Goal: Navigation & Orientation: Find specific page/section

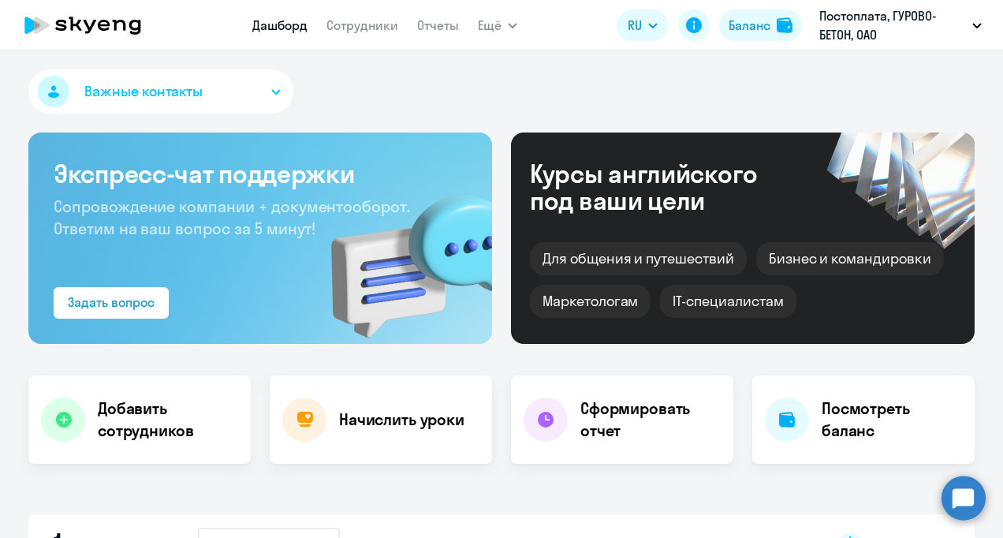
select select "30"
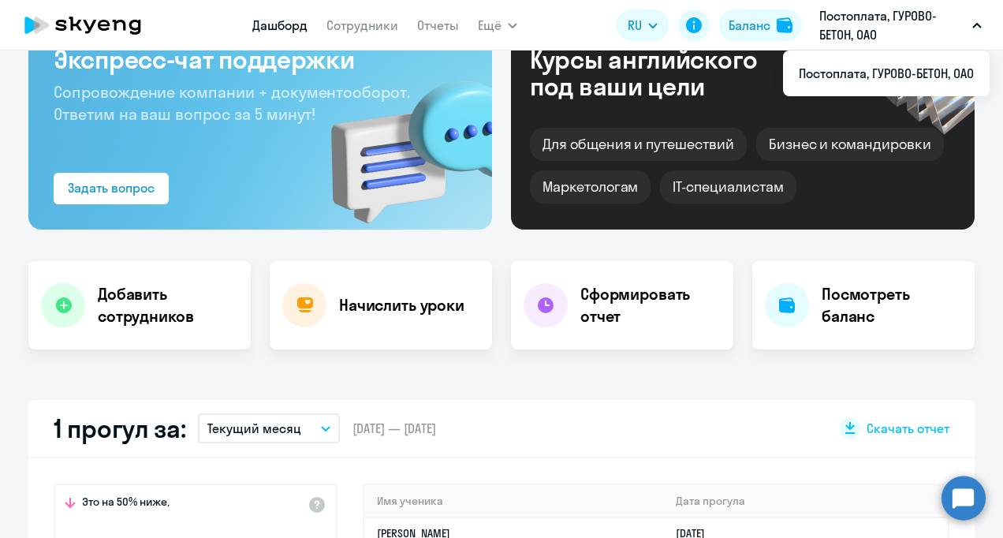
scroll to position [79, 0]
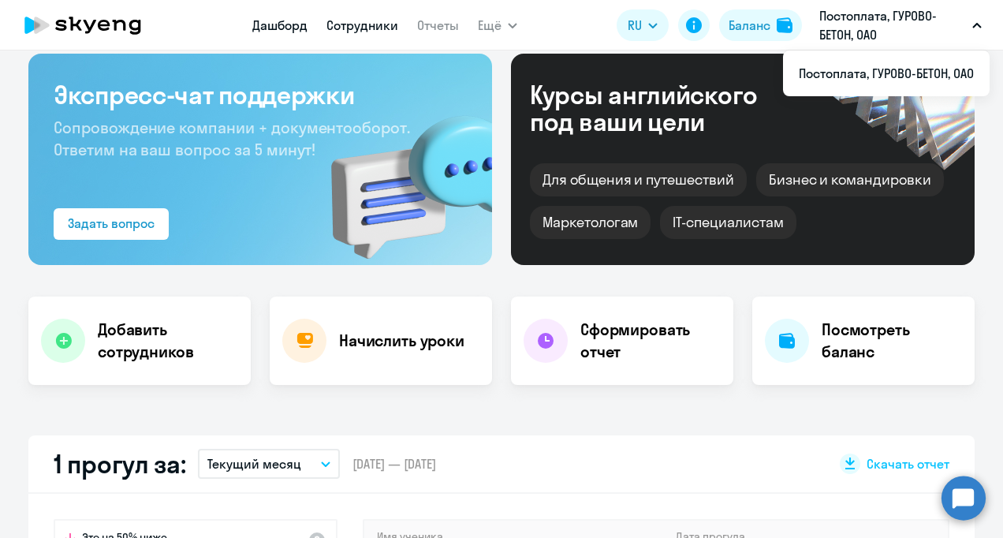
click at [356, 30] on link "Сотрудники" at bounding box center [362, 25] width 72 height 16
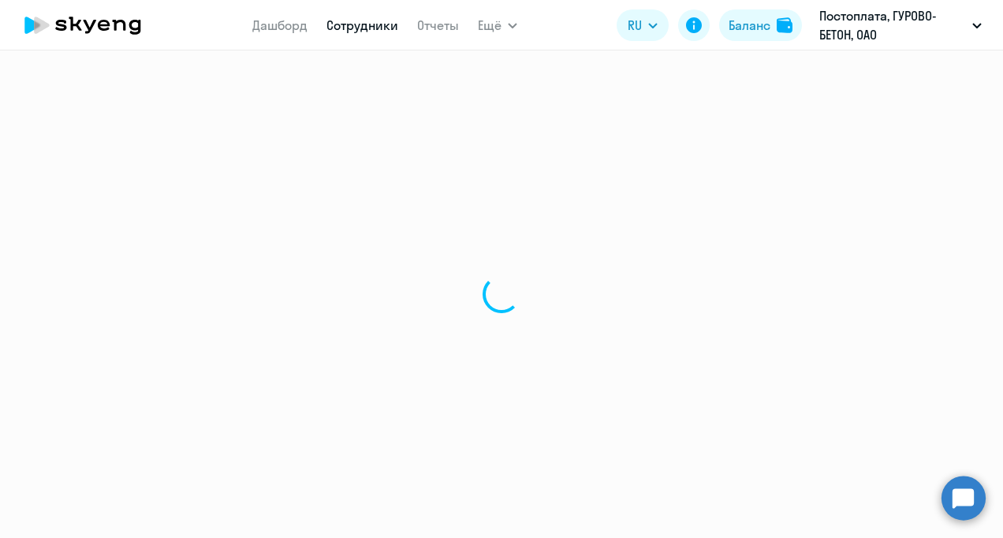
select select "30"
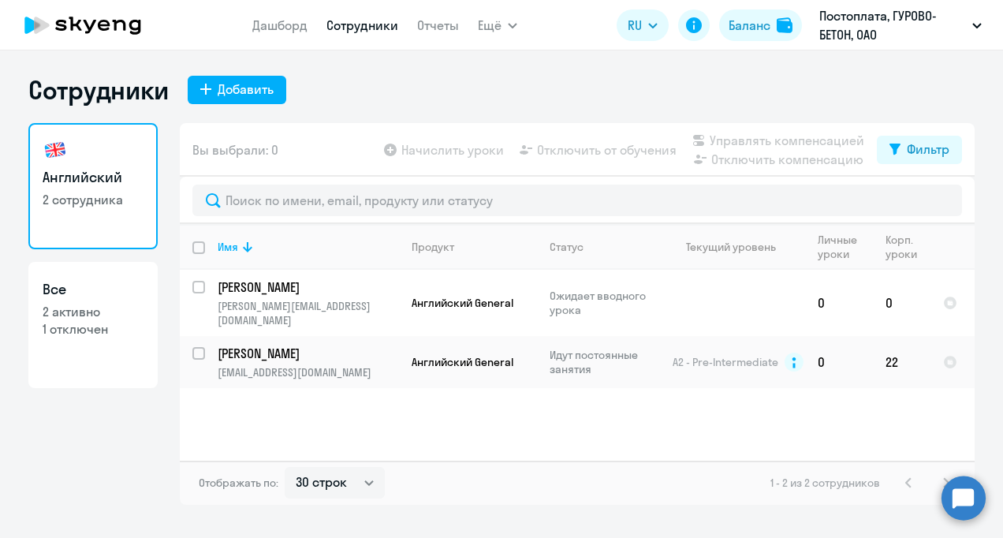
click at [66, 330] on p "1 отключен" at bounding box center [93, 328] width 101 height 17
select select "30"
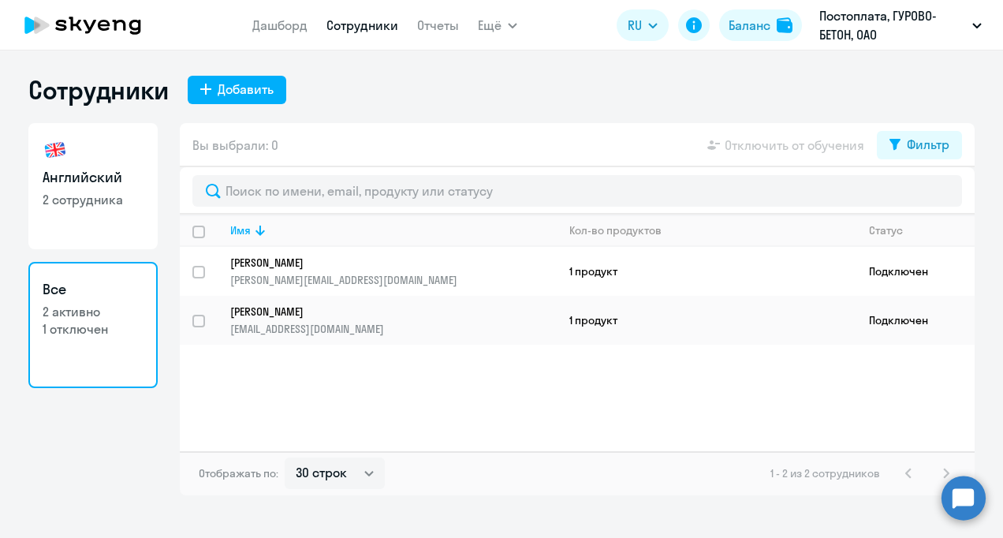
click at [68, 311] on p "2 активно" at bounding box center [93, 311] width 101 height 17
click at [54, 290] on h3 "Все" at bounding box center [93, 289] width 101 height 20
click at [71, 318] on p "2 активно" at bounding box center [93, 311] width 101 height 17
click at [273, 18] on link "Дашборд" at bounding box center [279, 25] width 55 height 16
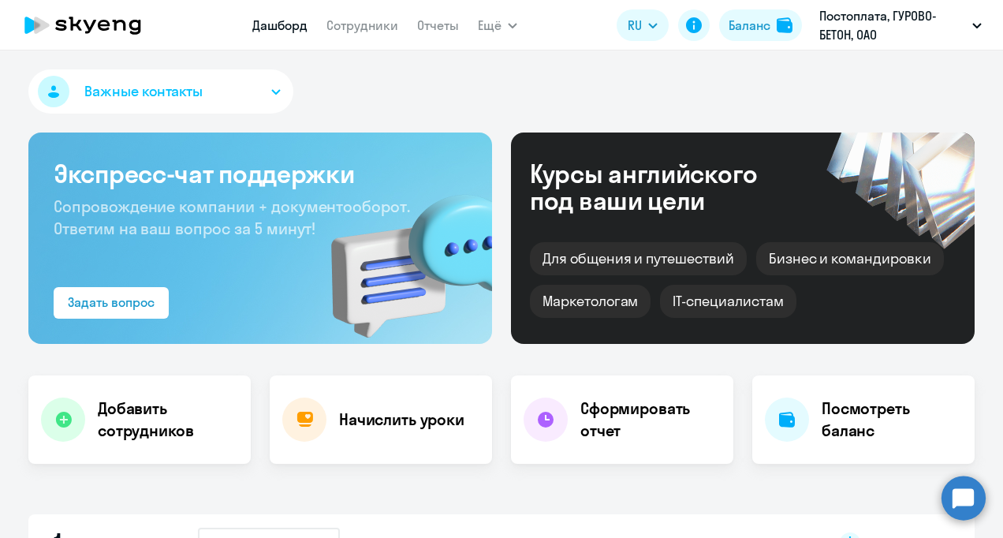
select select "30"
click at [351, 23] on link "Сотрудники" at bounding box center [362, 25] width 72 height 16
select select "30"
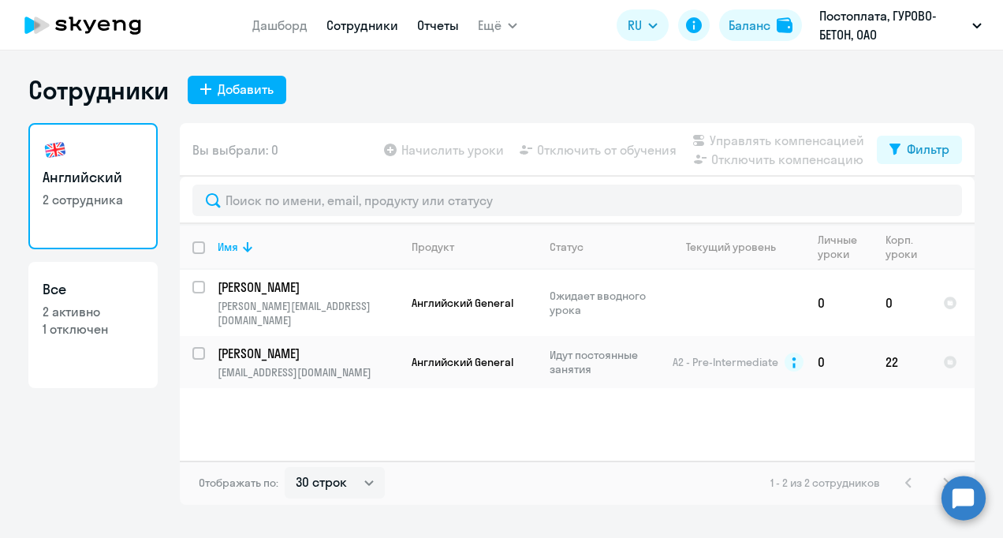
click at [424, 24] on link "Отчеты" at bounding box center [438, 25] width 42 height 16
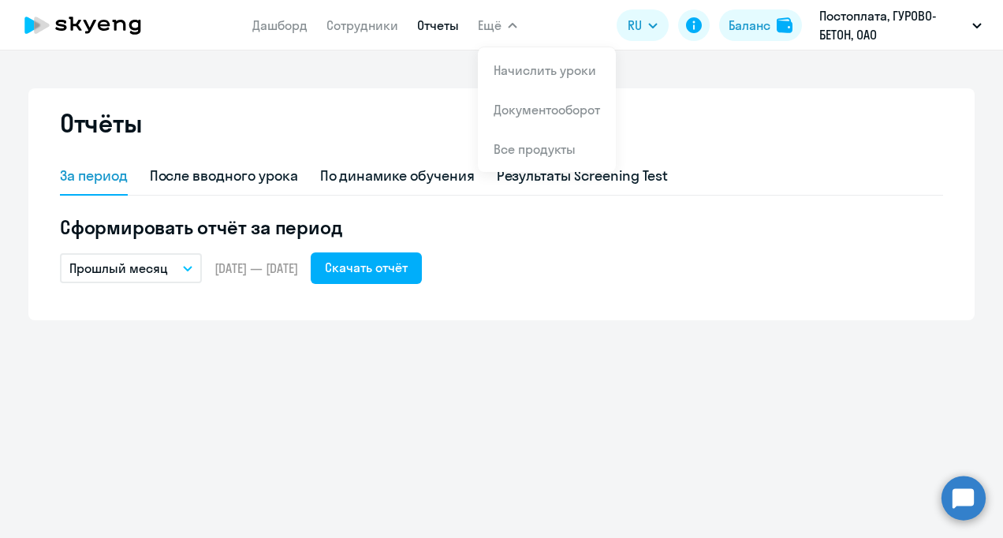
click at [497, 30] on span "Ещё" at bounding box center [490, 25] width 24 height 19
click at [751, 24] on div "Баланс" at bounding box center [749, 25] width 42 height 19
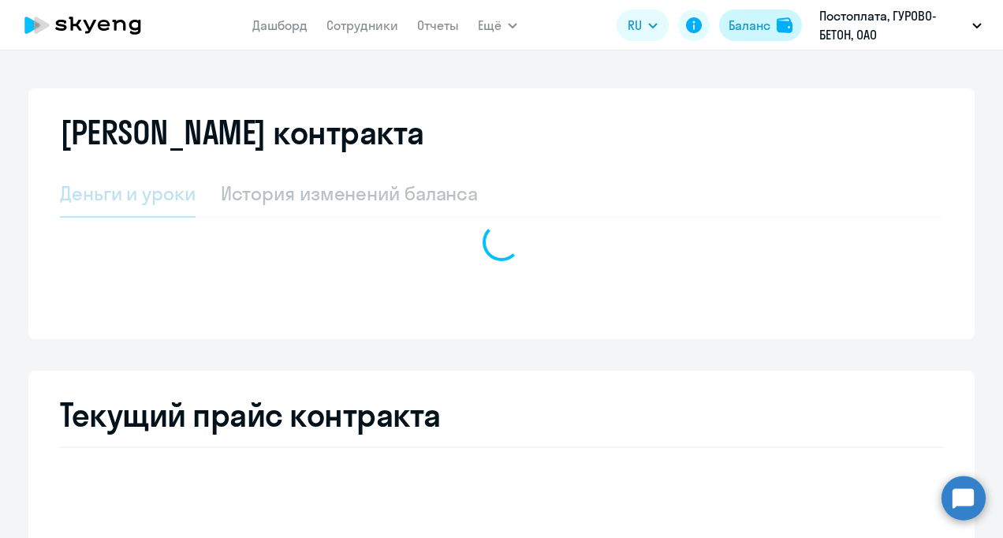
select select "english_adult_not_native_speaker"
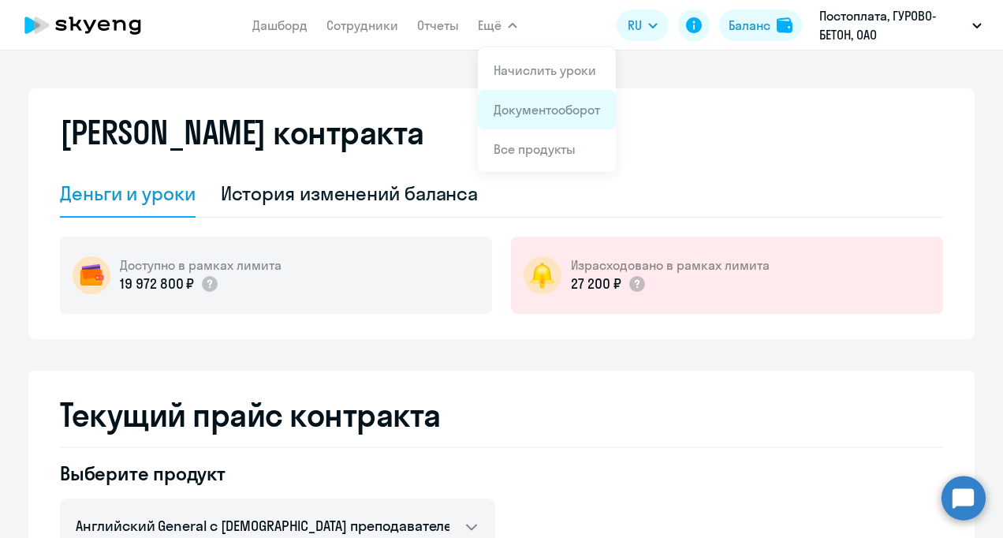
click at [516, 110] on link "Документооборот" at bounding box center [547, 110] width 106 height 16
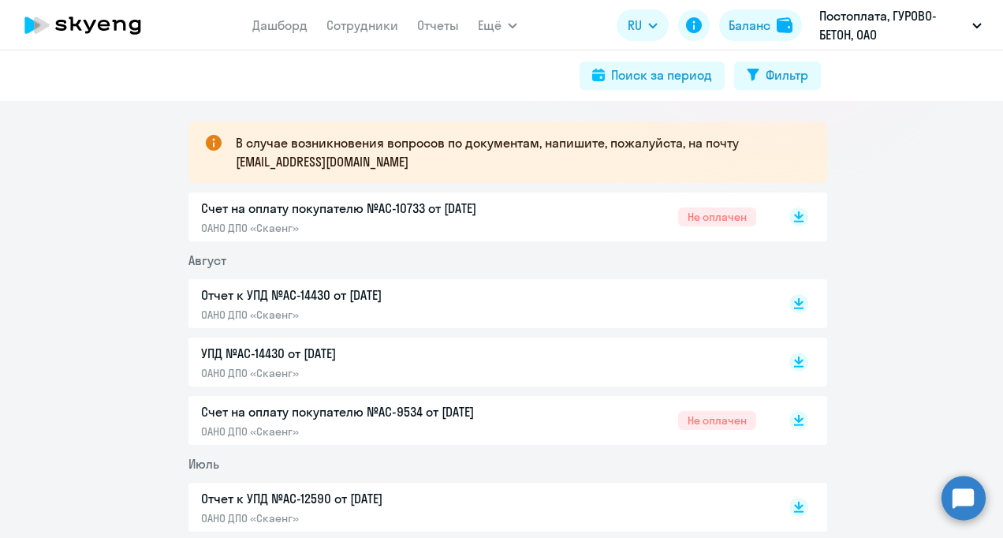
scroll to position [237, 0]
